Goal: Information Seeking & Learning: Learn about a topic

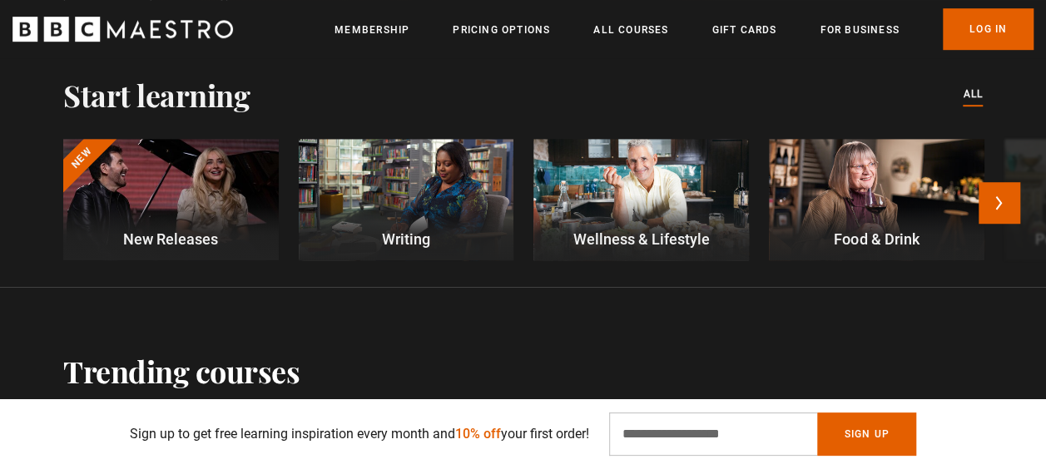
scroll to position [0, 209]
click at [421, 186] on div at bounding box center [406, 199] width 215 height 121
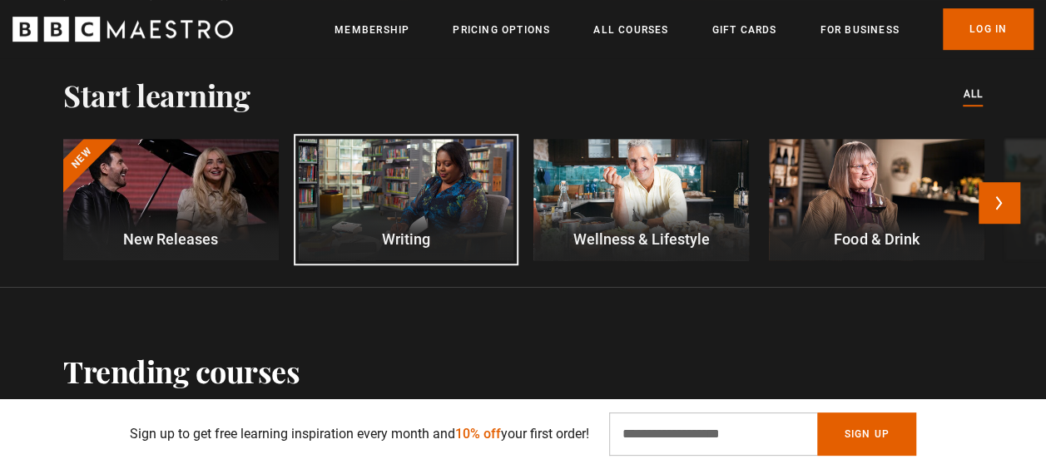
scroll to position [521, 0]
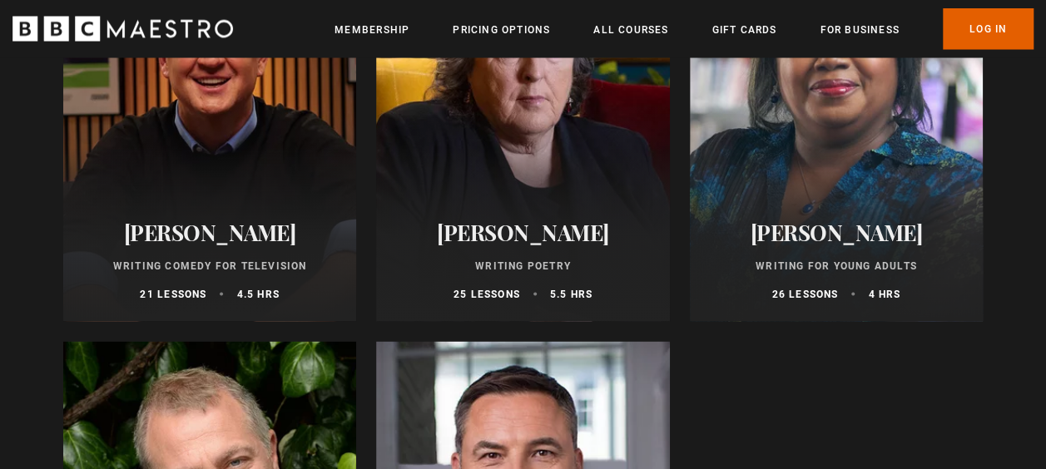
scroll to position [1597, 0]
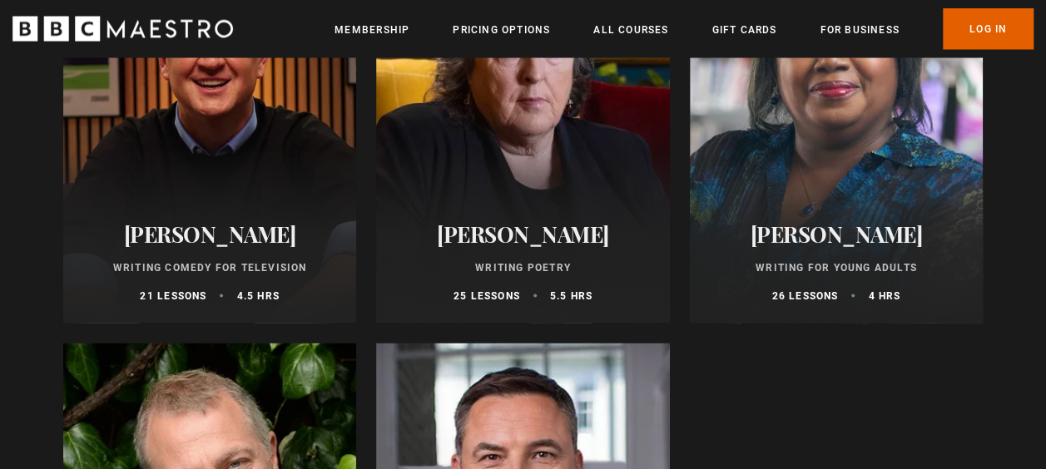
click at [507, 240] on h2 "[PERSON_NAME]" at bounding box center [522, 234] width 253 height 26
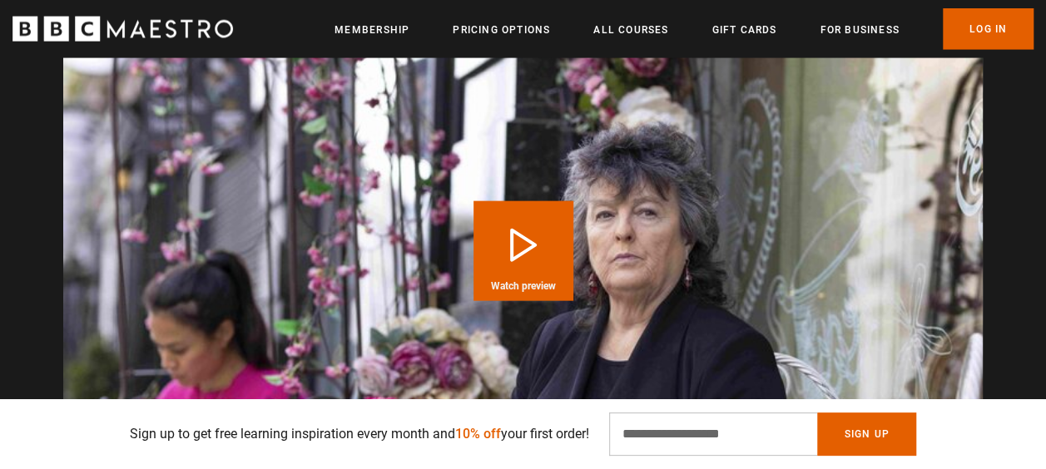
scroll to position [1830, 0]
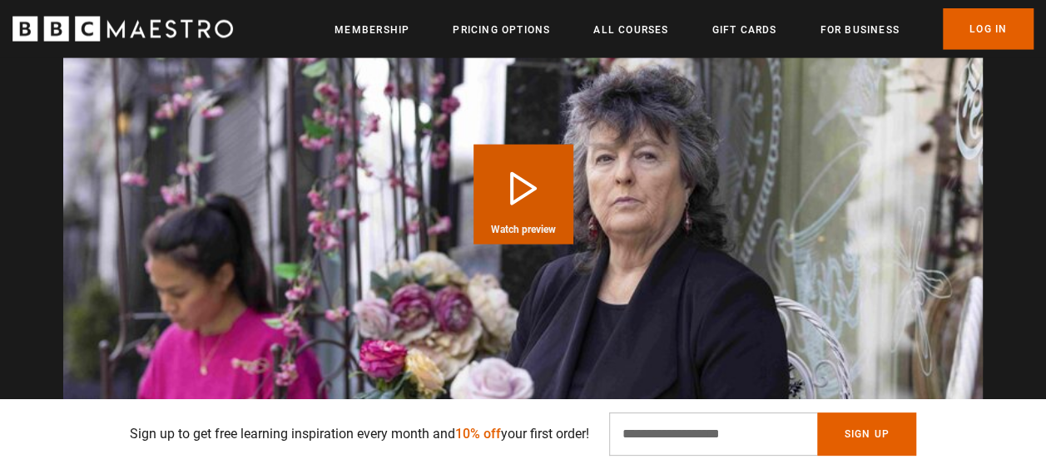
click at [512, 200] on button "Play Course overview for Writing Poetry with Carol Ann Duffy Watch preview" at bounding box center [523, 195] width 100 height 100
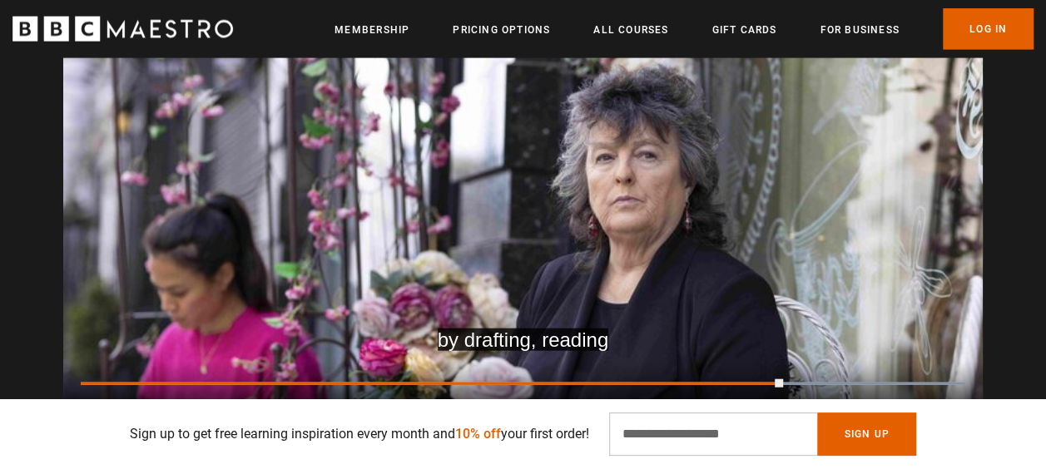
scroll to position [0, 1883]
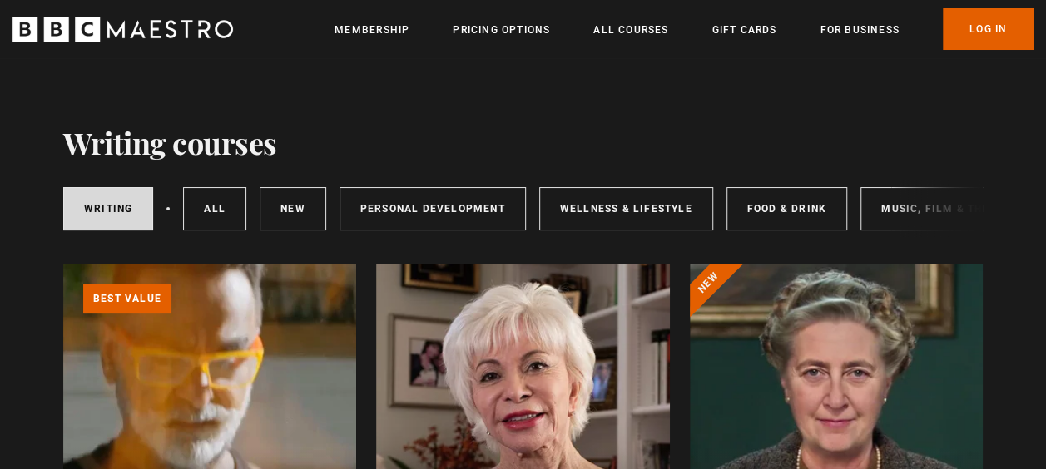
click at [79, 27] on icon "BBC Maestro" at bounding box center [87, 29] width 25 height 25
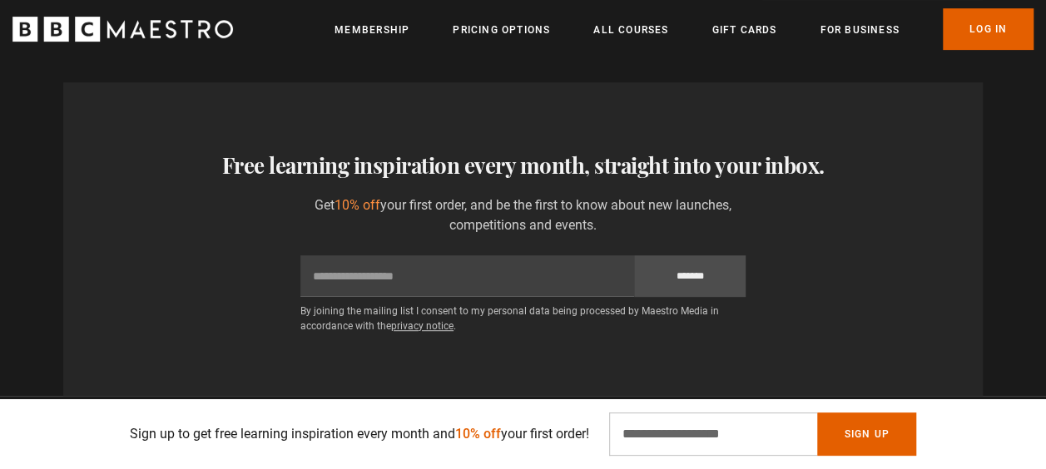
scroll to position [0, 418]
